Goal: Find specific page/section: Find specific page/section

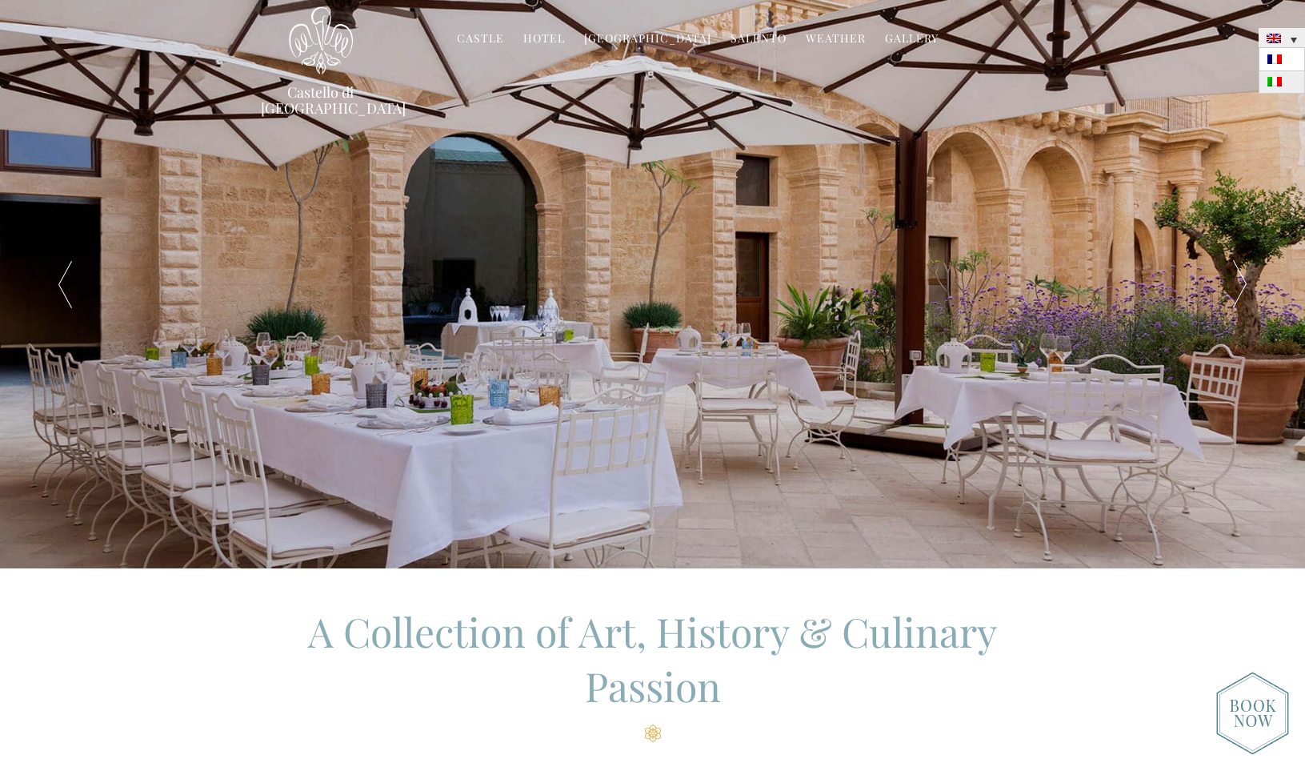
click at [1275, 80] on img at bounding box center [1274, 82] width 14 height 10
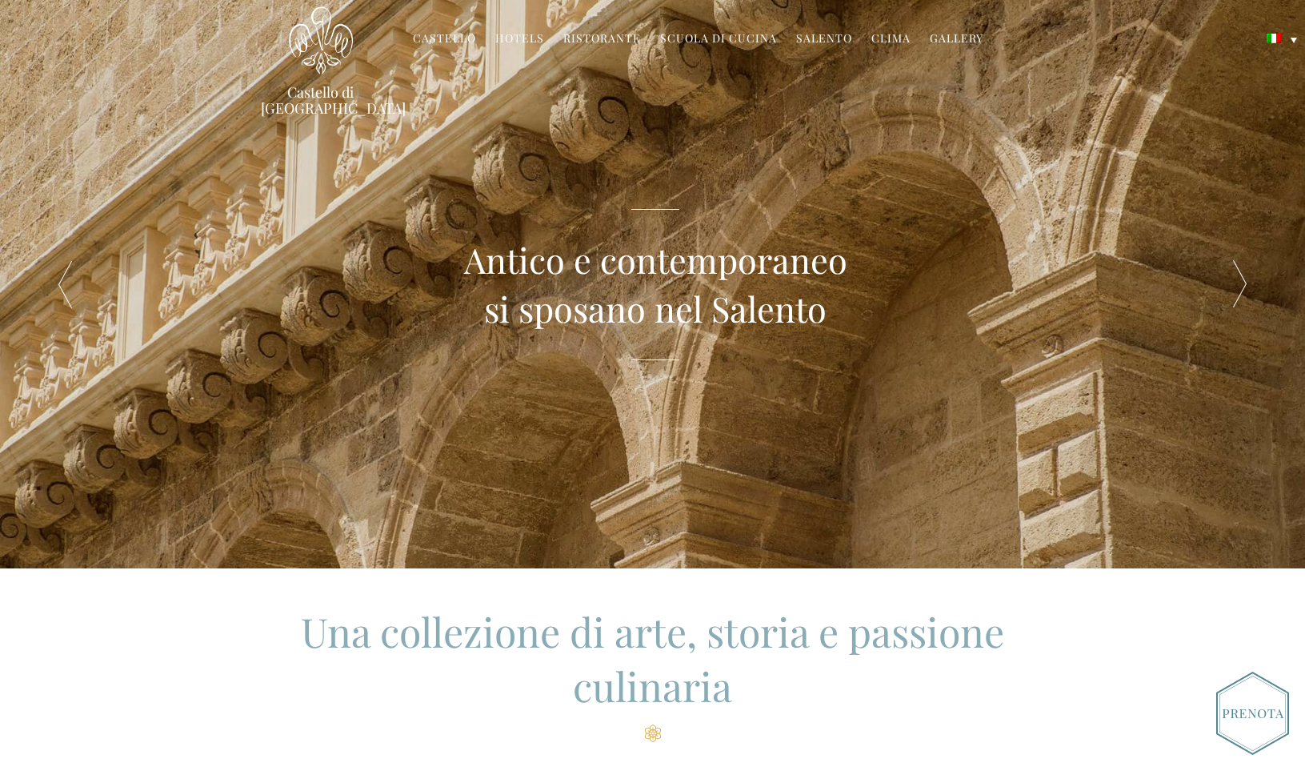
click at [527, 39] on link "Hotels" at bounding box center [519, 39] width 49 height 18
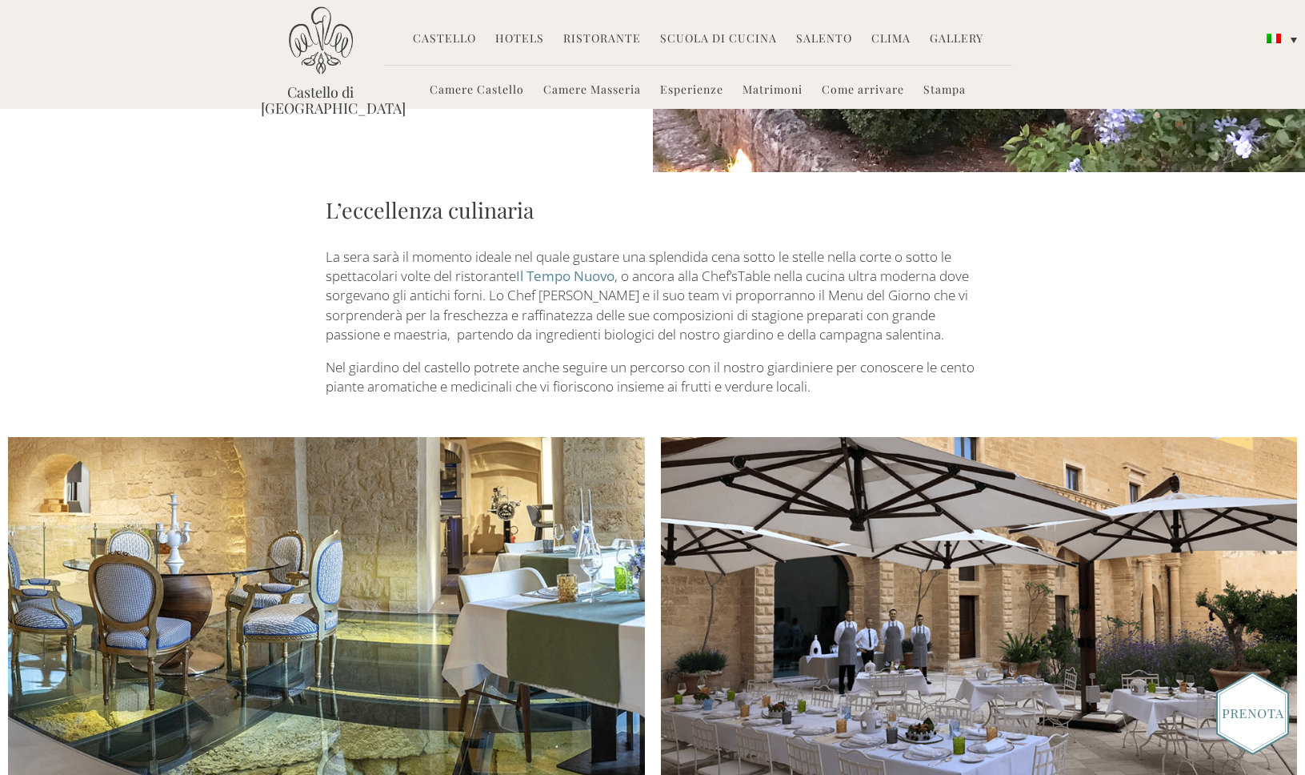
scroll to position [1873, 0]
